Goal: Task Accomplishment & Management: Use online tool/utility

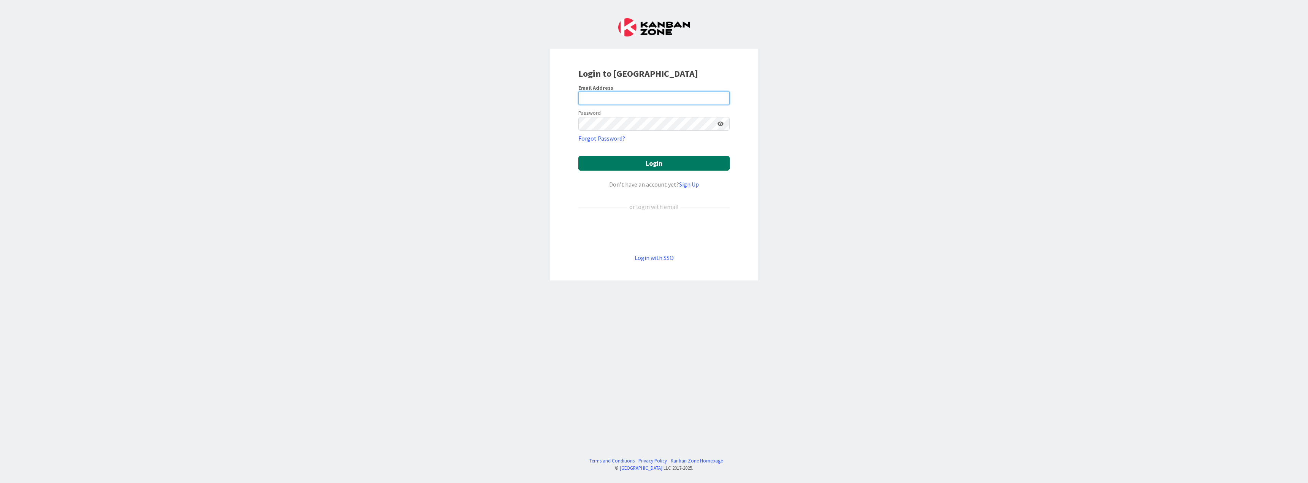
type input "[PERSON_NAME][EMAIL_ADDRESS][DOMAIN_NAME]"
click at [652, 161] on button "Login" at bounding box center [653, 163] width 151 height 15
type input "[PERSON_NAME][EMAIL_ADDRESS][DOMAIN_NAME]"
click at [651, 166] on button "Login" at bounding box center [653, 163] width 151 height 15
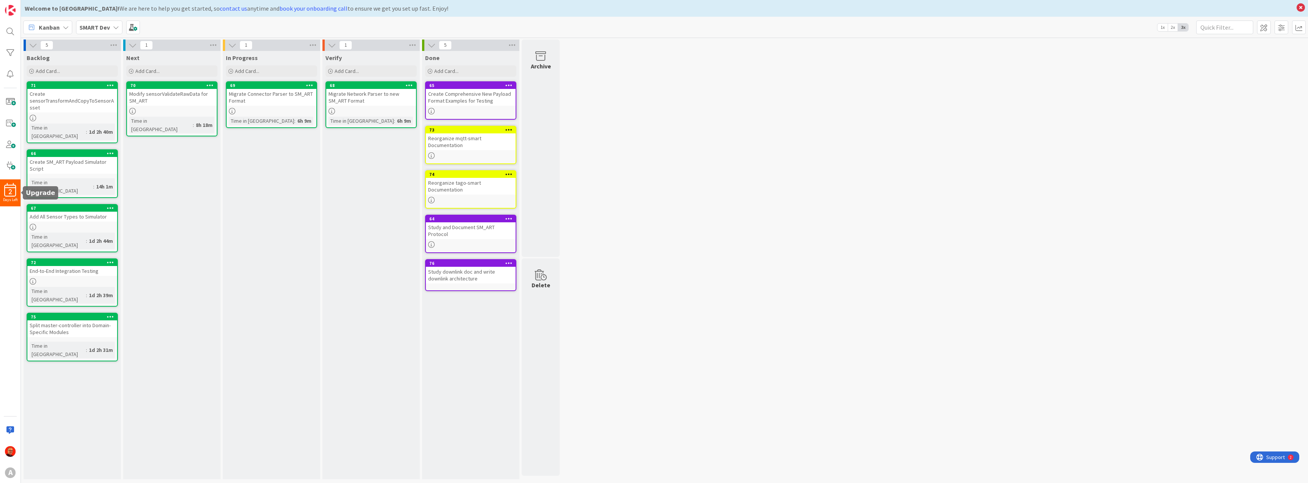
click at [11, 193] on span "2" at bounding box center [10, 191] width 3 height 5
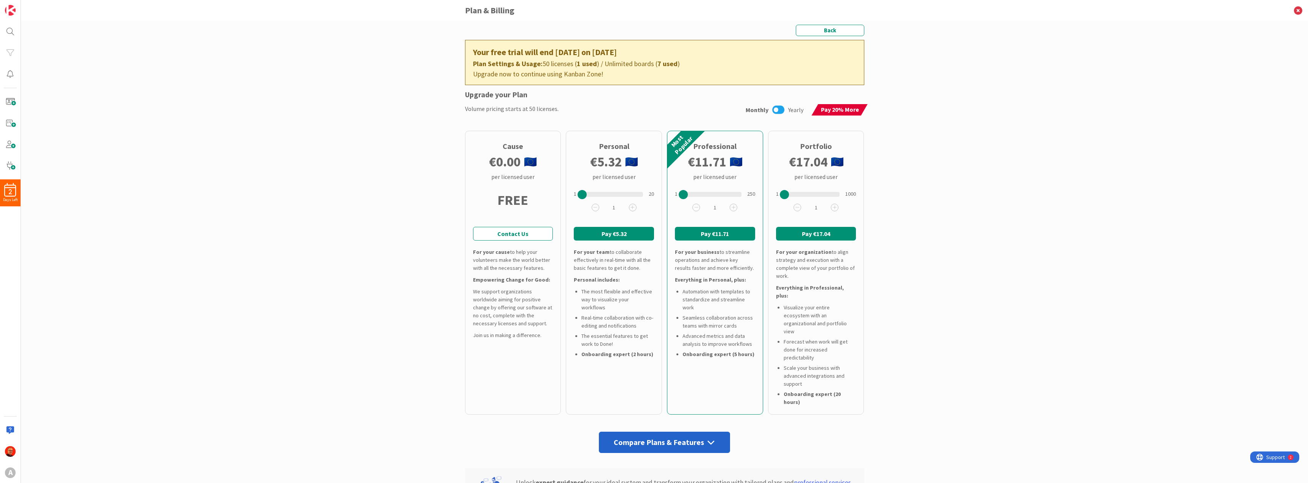
click at [778, 111] on icon at bounding box center [778, 110] width 12 height 10
click at [708, 234] on button "Pay €112.45" at bounding box center [715, 234] width 80 height 14
click at [686, 138] on div "Most Popular" at bounding box center [678, 145] width 27 height 27
click at [717, 237] on button "Pay €112.45" at bounding box center [715, 234] width 80 height 14
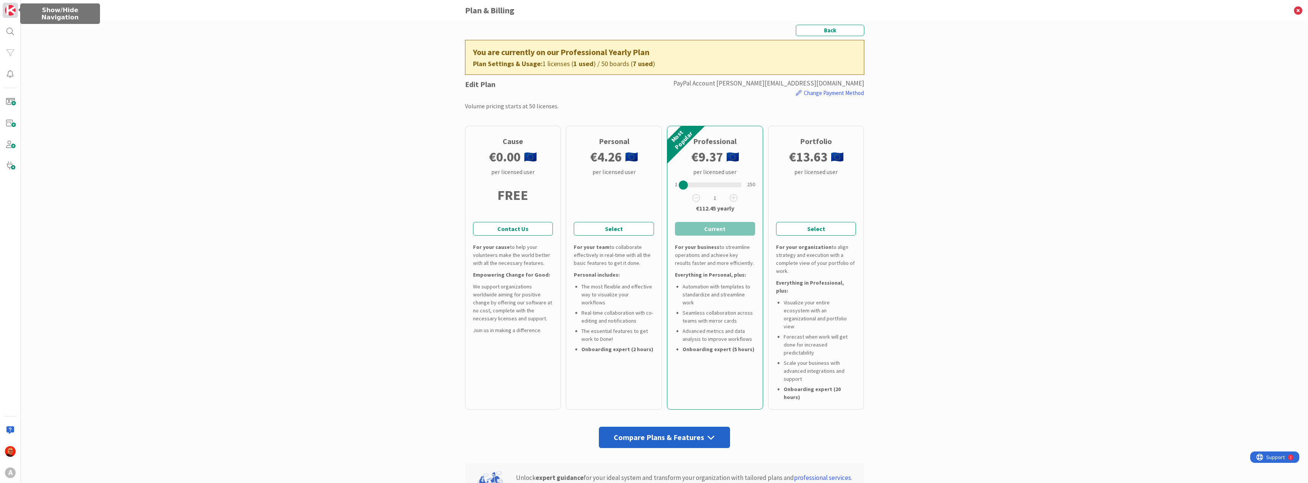
click at [10, 6] on img at bounding box center [10, 10] width 11 height 11
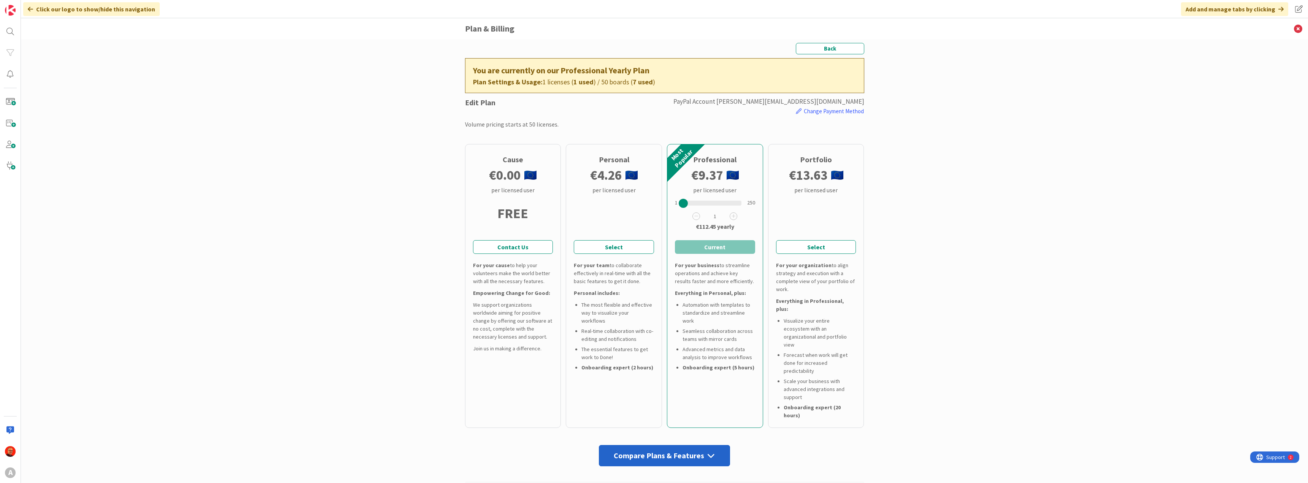
click at [113, 83] on div "Back You are currently on our Professional Yearly Plan Plan Settings & Usage: 1…" at bounding box center [664, 261] width 1287 height 444
click at [5, 457] on div at bounding box center [10, 451] width 15 height 15
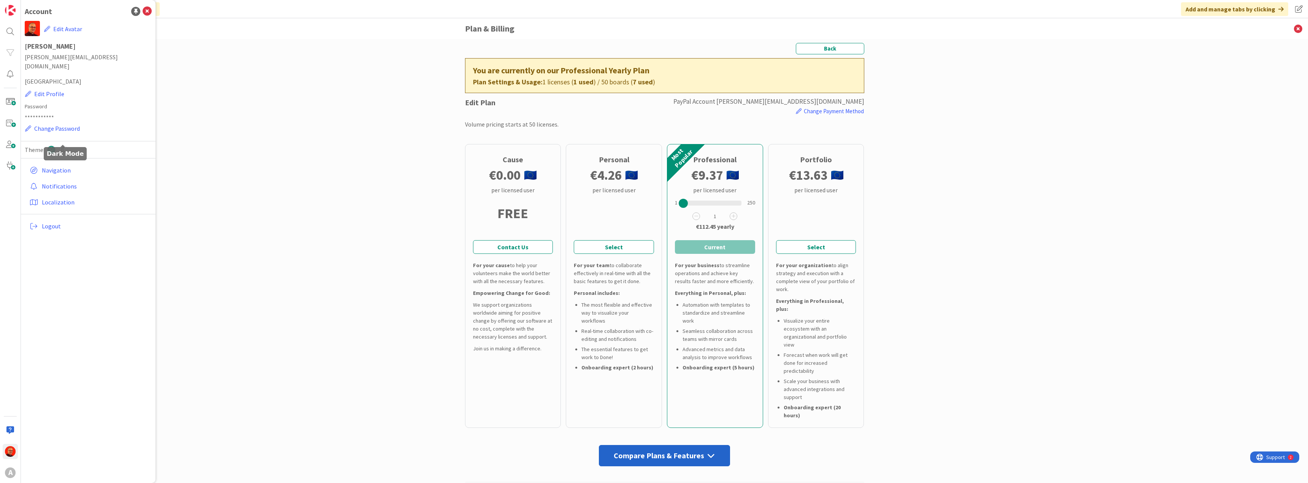
click at [64, 146] on icon at bounding box center [63, 150] width 8 height 8
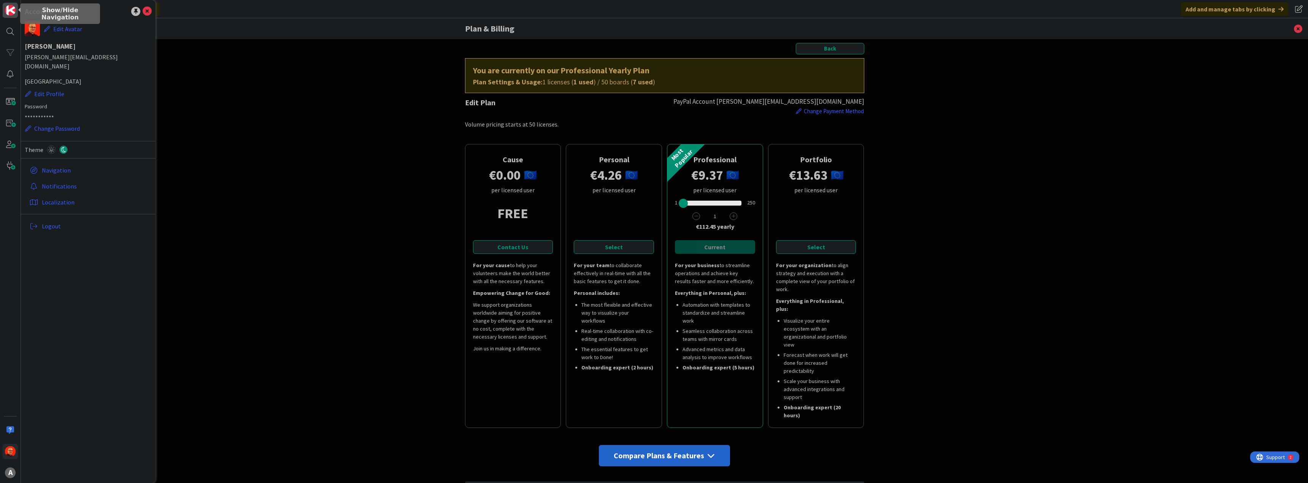
click at [12, 14] on img at bounding box center [10, 10] width 11 height 11
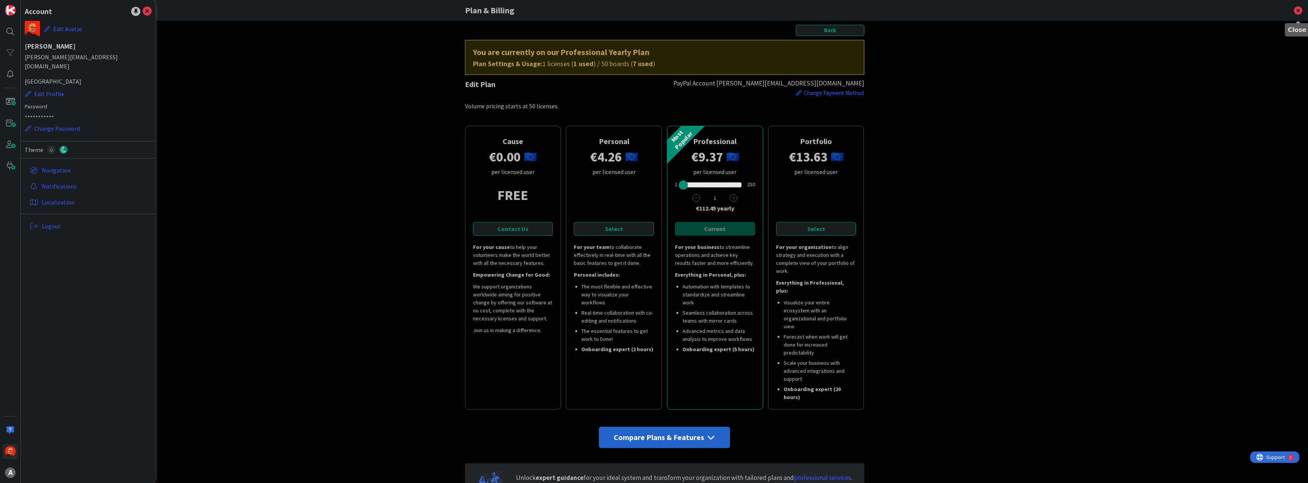
click at [1299, 10] on icon at bounding box center [1298, 10] width 20 height 21
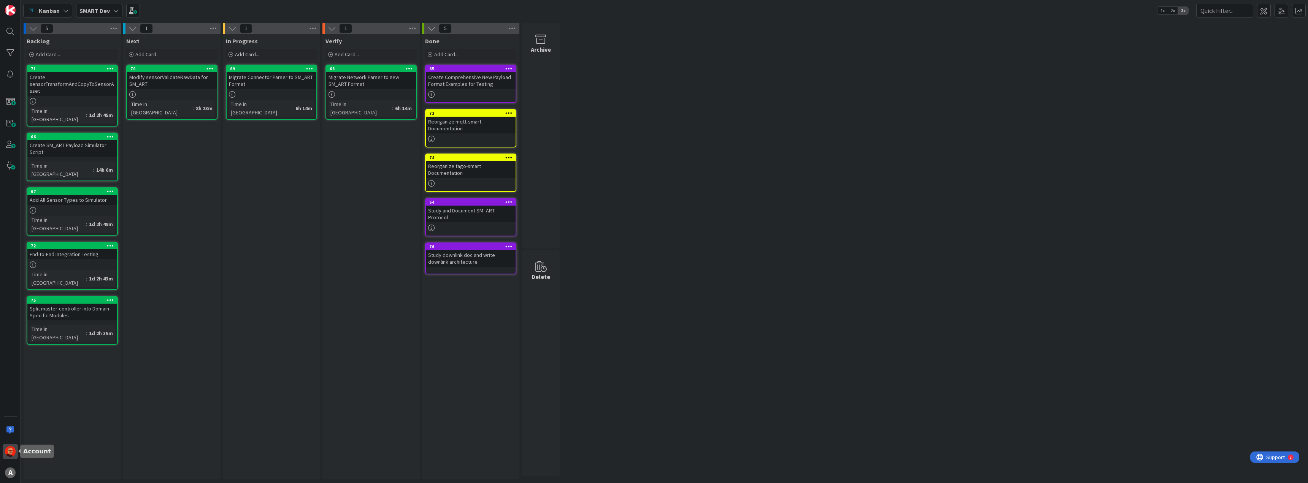
click at [10, 449] on img at bounding box center [10, 451] width 11 height 11
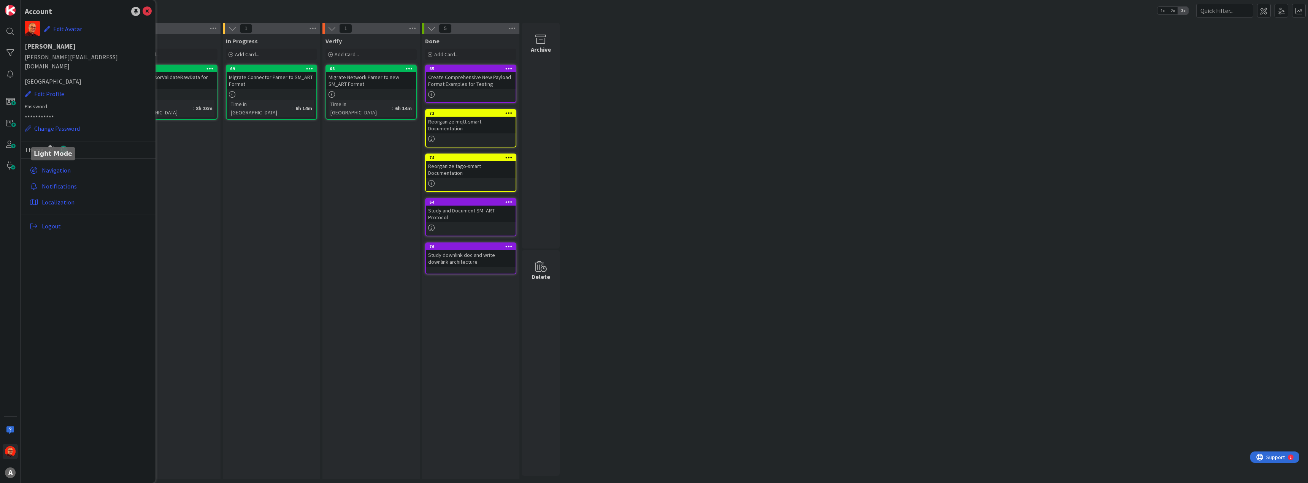
click at [50, 146] on icon at bounding box center [51, 150] width 8 height 8
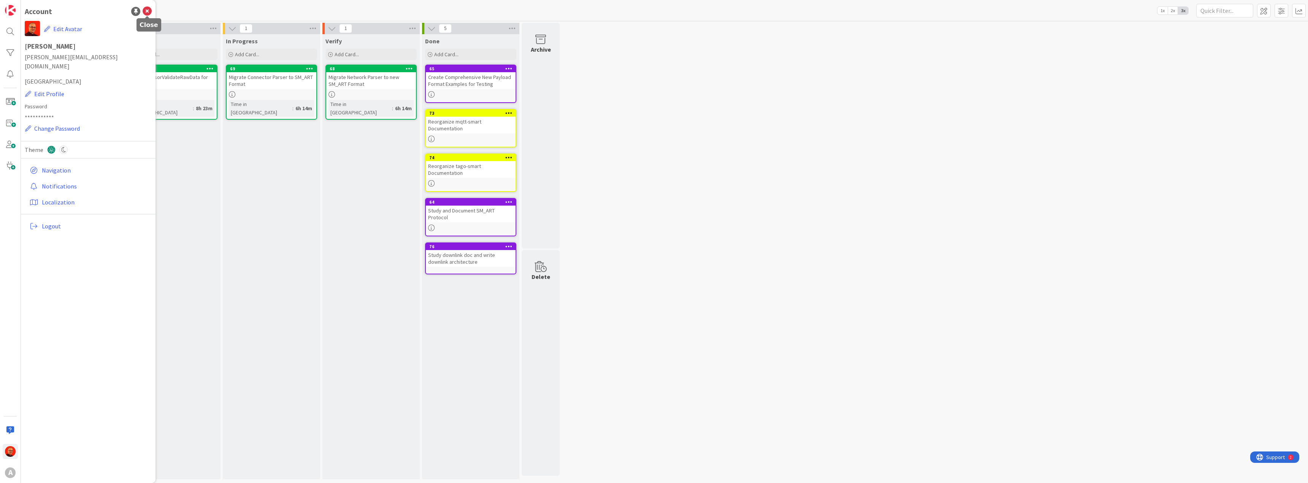
click at [148, 10] on icon at bounding box center [147, 11] width 9 height 9
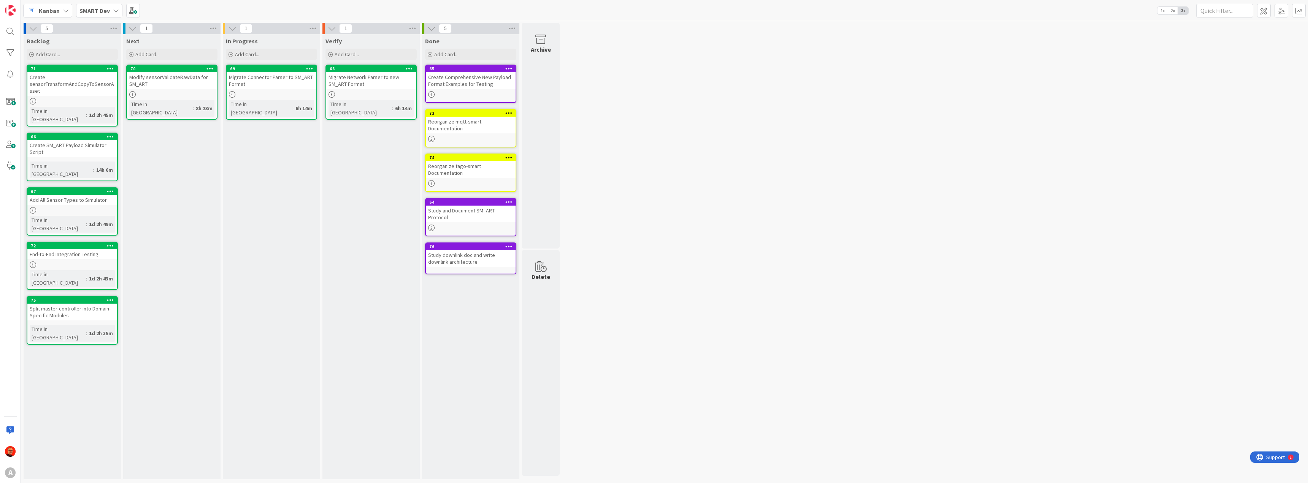
click at [724, 82] on div "5 Backlog Add Card... 71 Create sensorTransformAndCopyToSensorAsset Time in Col…" at bounding box center [664, 253] width 1284 height 460
drag, startPoint x: 274, startPoint y: 66, endPoint x: 202, endPoint y: 94, distance: 77.4
click at [202, 94] on div "5 Backlog Add Card... 71 Create sensorTransformAndCopyToSensorAsset Time in Col…" at bounding box center [291, 253] width 538 height 460
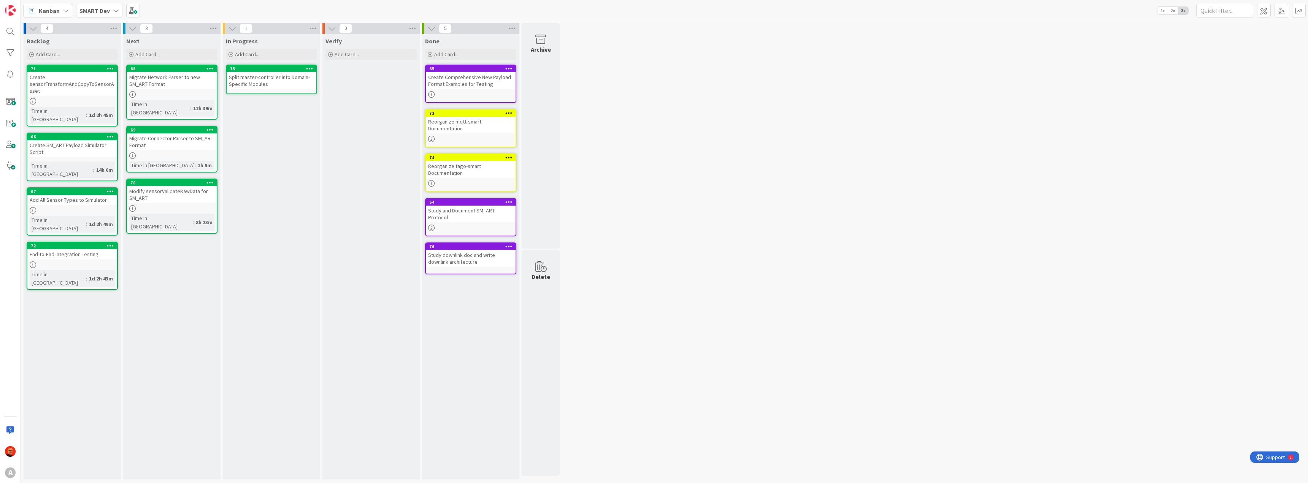
click at [256, 79] on div "Split master-controller into Domain-Specific Modules" at bounding box center [272, 80] width 90 height 17
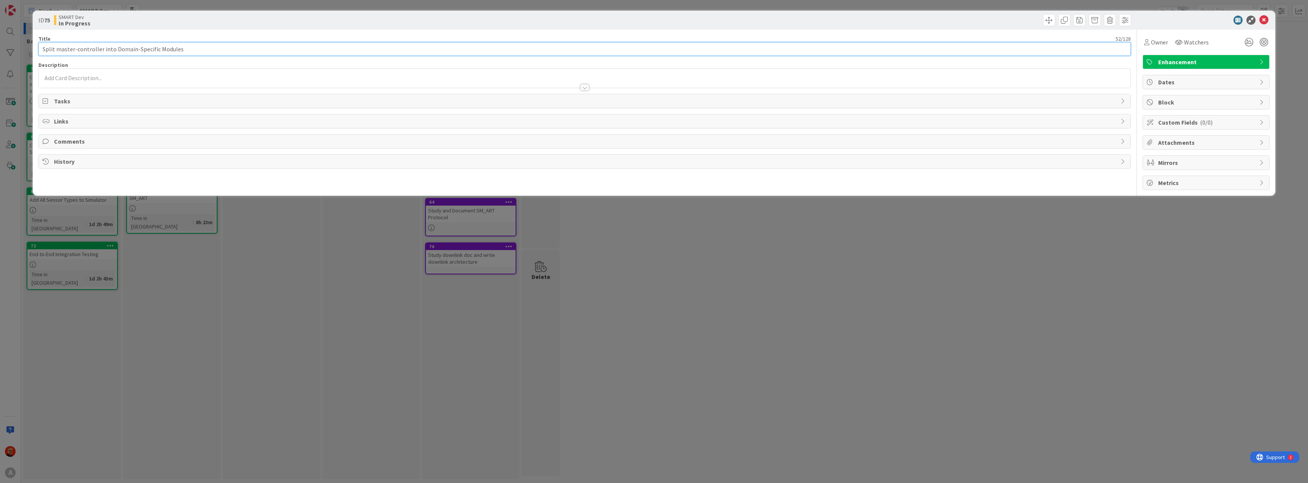
drag, startPoint x: 243, startPoint y: 51, endPoint x: 0, endPoint y: 33, distance: 244.4
click at [0, 33] on html "A Kanban SMART Dev 1x 2x 3x 4 Backlog Add Card... 71 Create sensorTransformAndC…" at bounding box center [654, 241] width 1308 height 483
paste input "Refactor Master Controller into Dashboard-Specific Analysis Fi"
type input "Refactor Master Controller into Dashboard-Specific Analysis Files"
click at [82, 70] on div "Claudio Perrone just joined" at bounding box center [585, 78] width 1092 height 19
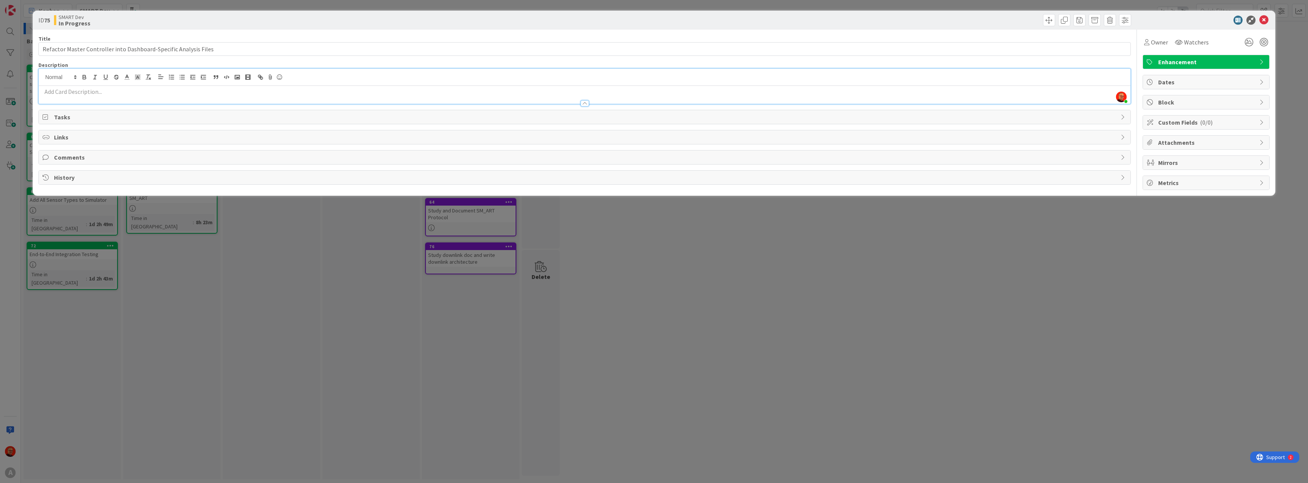
click at [61, 92] on p at bounding box center [585, 91] width 1084 height 9
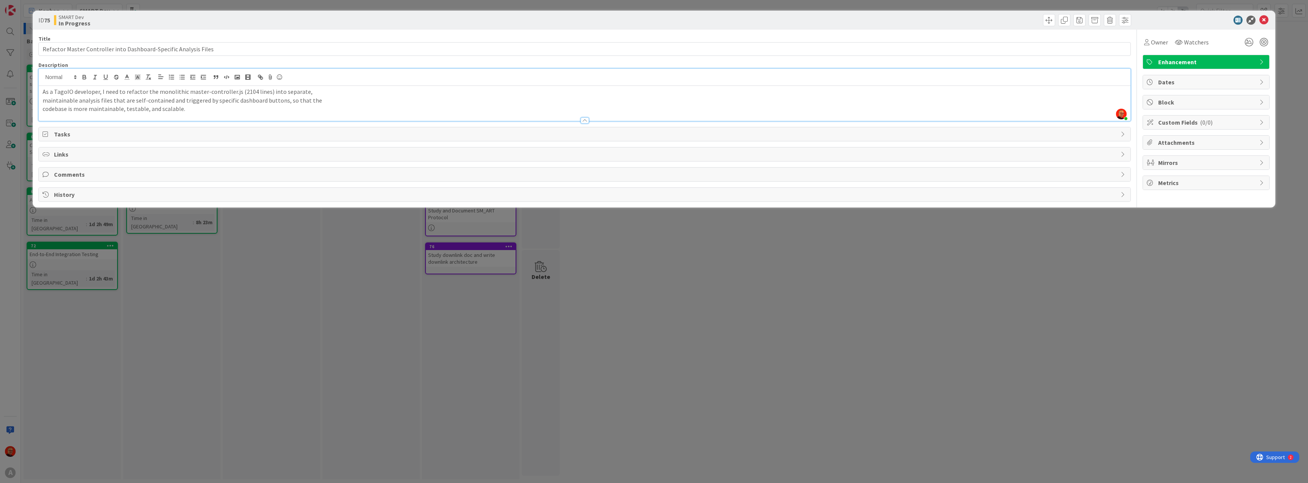
click at [95, 135] on span "Tasks" at bounding box center [585, 134] width 1063 height 9
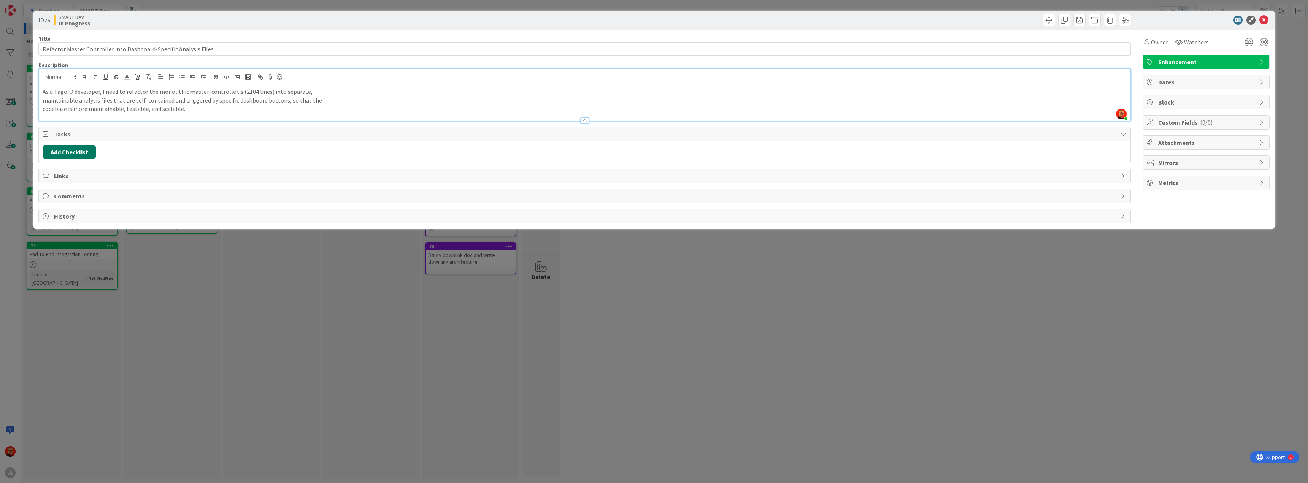
click at [75, 154] on button "Add Checklist" at bounding box center [69, 152] width 53 height 14
type input "todo"
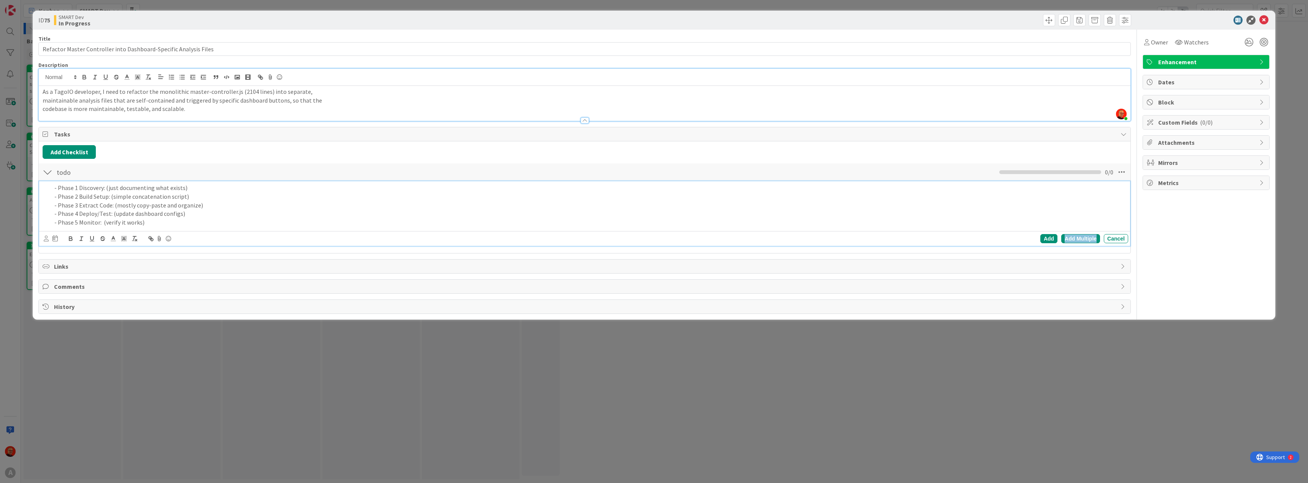
click at [1067, 237] on div "Add Multiple" at bounding box center [1080, 238] width 39 height 9
